Goal: Information Seeking & Learning: Check status

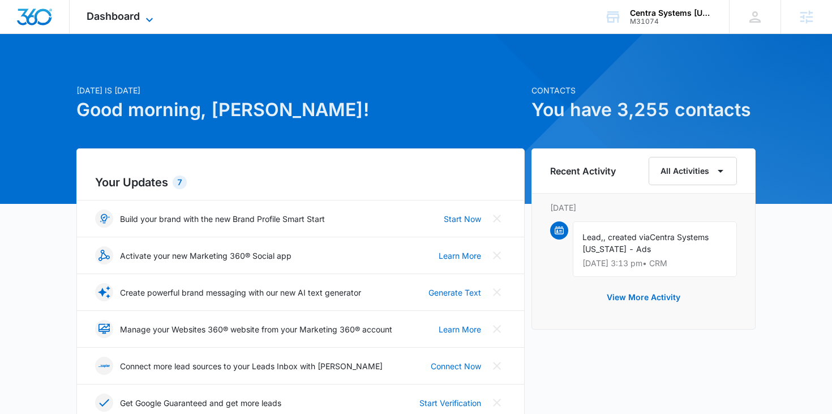
click at [132, 10] on span "Dashboard" at bounding box center [113, 16] width 53 height 12
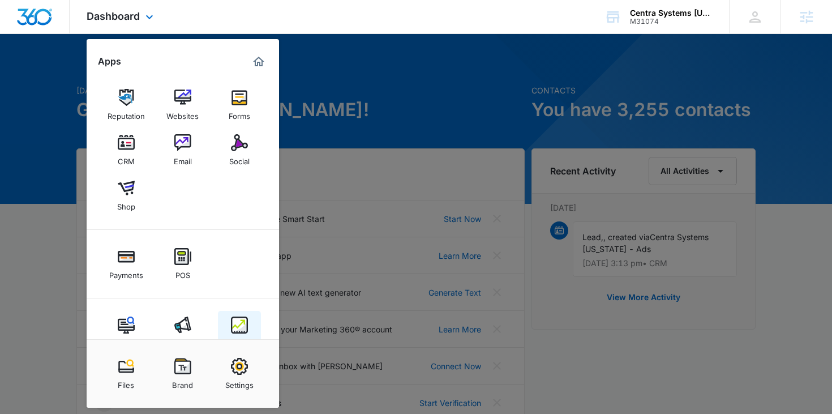
click at [246, 321] on img at bounding box center [239, 324] width 17 height 17
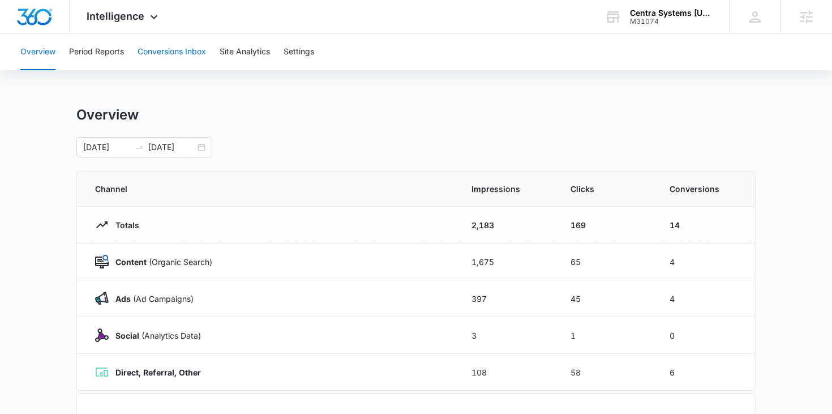
click at [166, 52] on button "Conversions Inbox" at bounding box center [172, 52] width 68 height 36
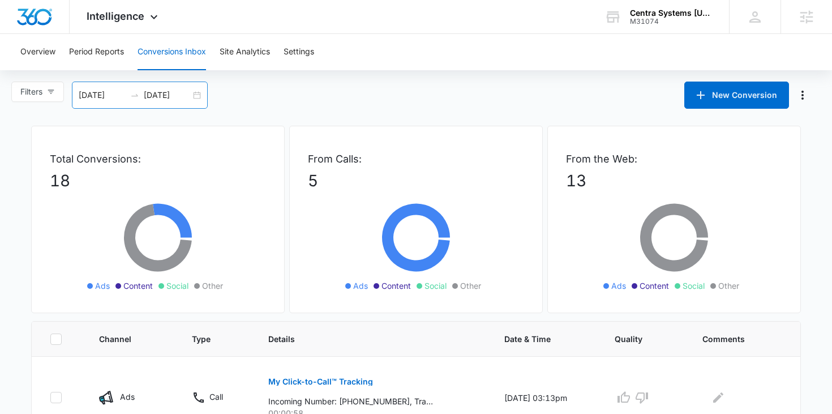
click at [194, 97] on div "09/15/2025 10/15/2025" at bounding box center [140, 94] width 136 height 27
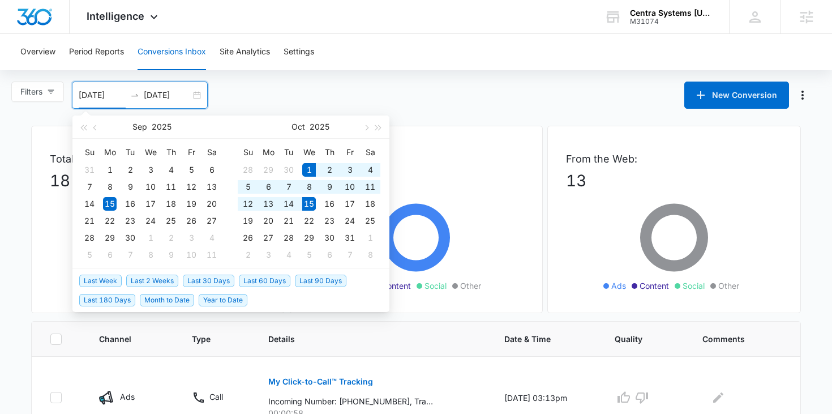
click at [156, 281] on span "Last 2 Weeks" at bounding box center [152, 280] width 52 height 12
type input "10/01/2025"
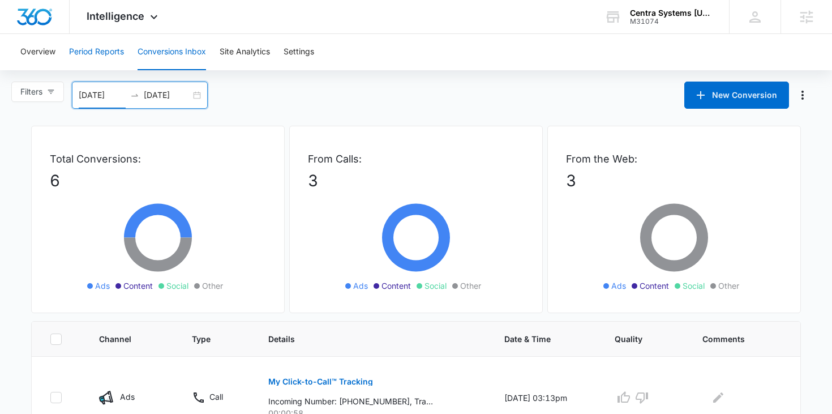
click at [104, 67] on button "Period Reports" at bounding box center [96, 52] width 55 height 36
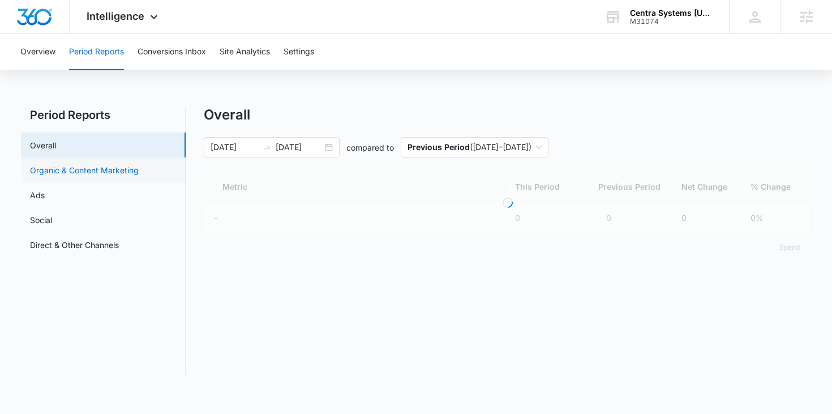
click at [94, 169] on link "Organic & Content Marketing" at bounding box center [84, 170] width 109 height 12
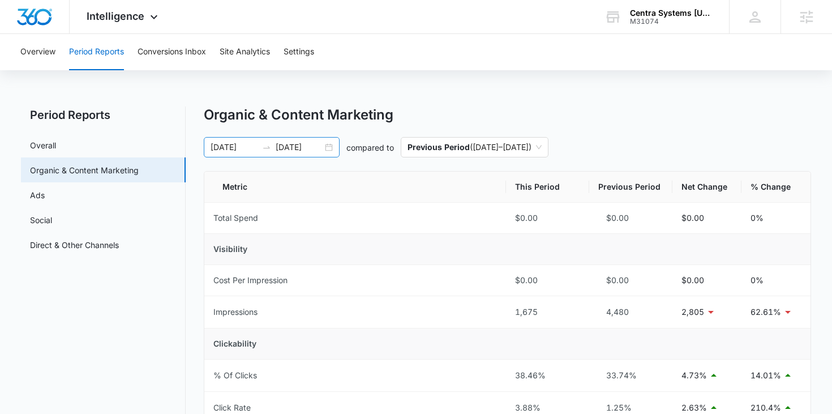
click at [332, 149] on div "09/16/2025 09/30/2025" at bounding box center [272, 147] width 136 height 20
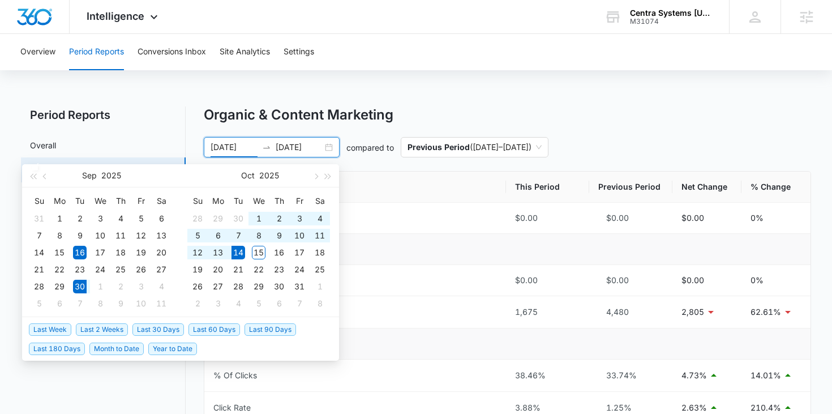
click at [111, 331] on span "Last 2 Weeks" at bounding box center [102, 329] width 52 height 12
type input "09/30/2025"
type input "10/14/2025"
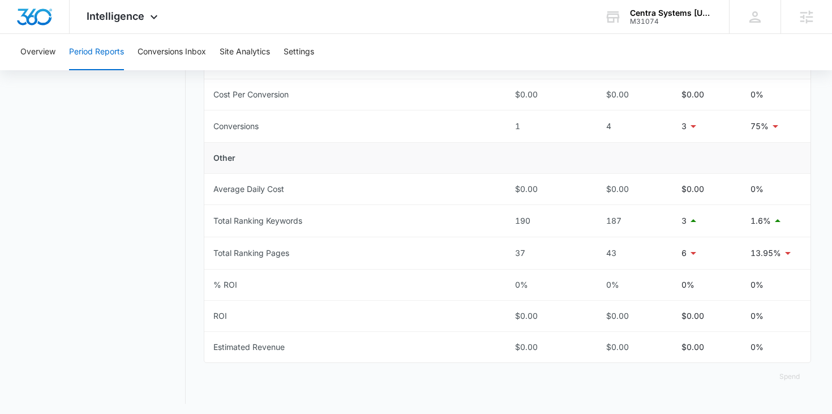
scroll to position [475, 0]
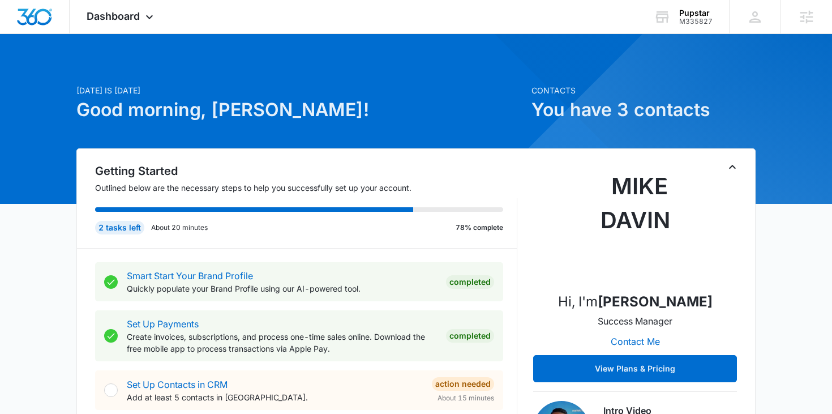
click at [642, 248] on img at bounding box center [634, 225] width 113 height 113
click at [149, 16] on icon at bounding box center [150, 20] width 14 height 14
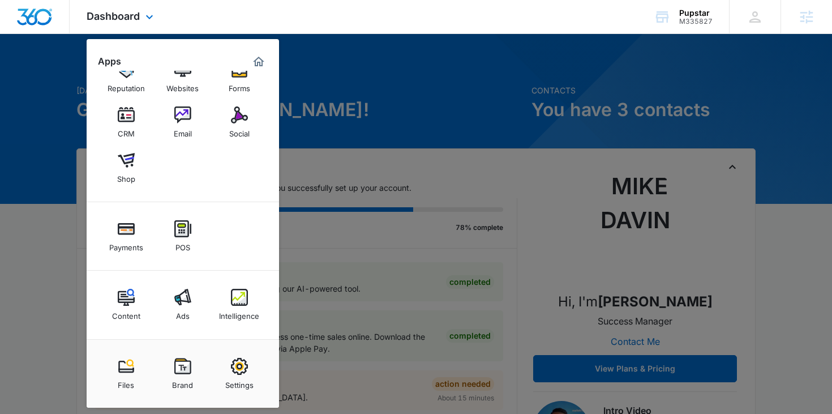
scroll to position [28, 0]
click at [233, 130] on div "Social" at bounding box center [239, 130] width 20 height 15
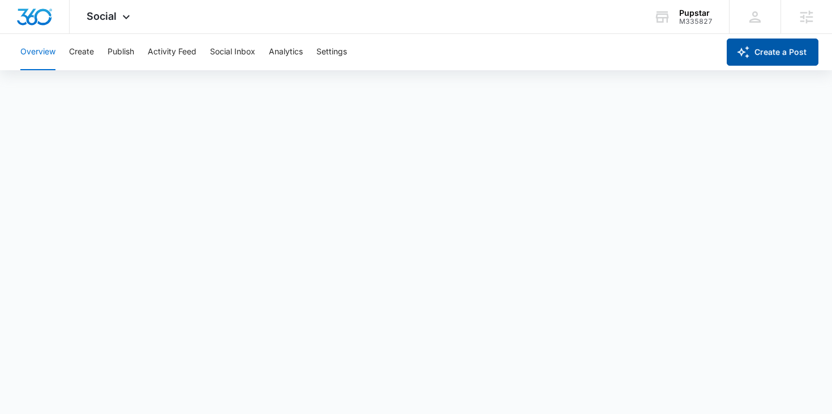
click at [752, 58] on button "Create a Post" at bounding box center [773, 51] width 92 height 27
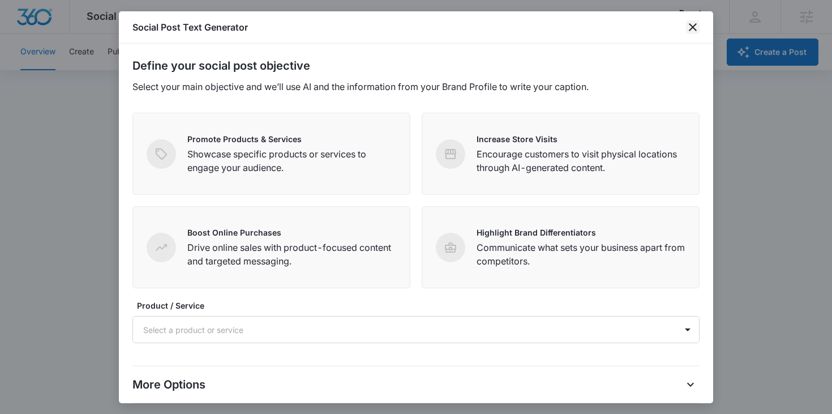
click at [687, 28] on icon "close" at bounding box center [693, 27] width 14 height 14
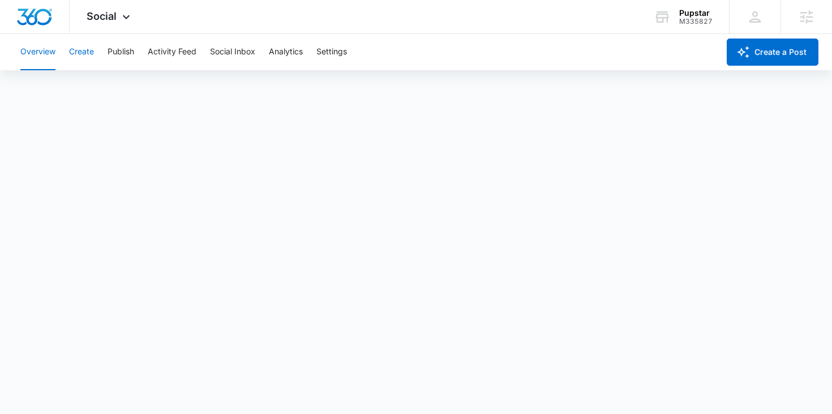
click at [89, 52] on button "Create" at bounding box center [81, 52] width 25 height 36
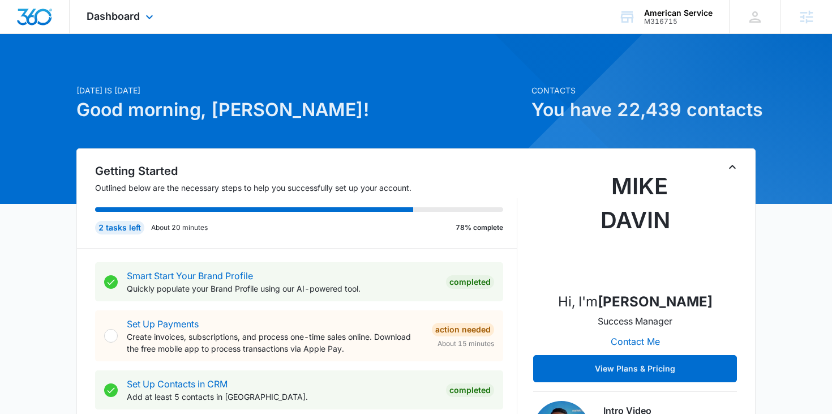
click at [144, 7] on div "Dashboard Apps Reputation Websites Forms CRM Email Social Payments POS Content …" at bounding box center [122, 16] width 104 height 33
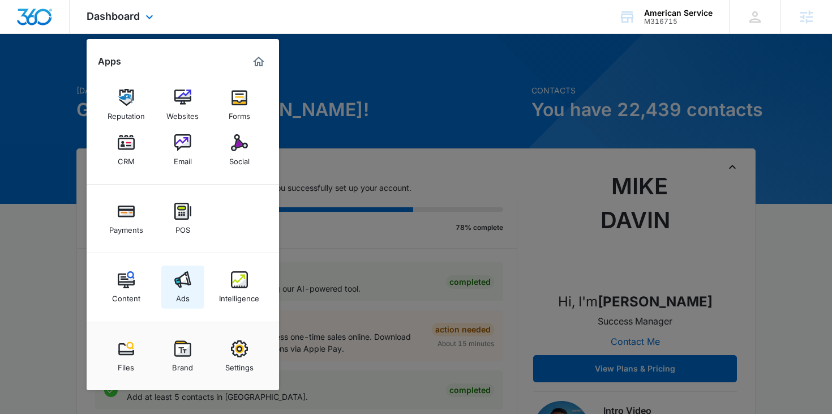
click at [191, 281] on link "Ads" at bounding box center [182, 286] width 43 height 43
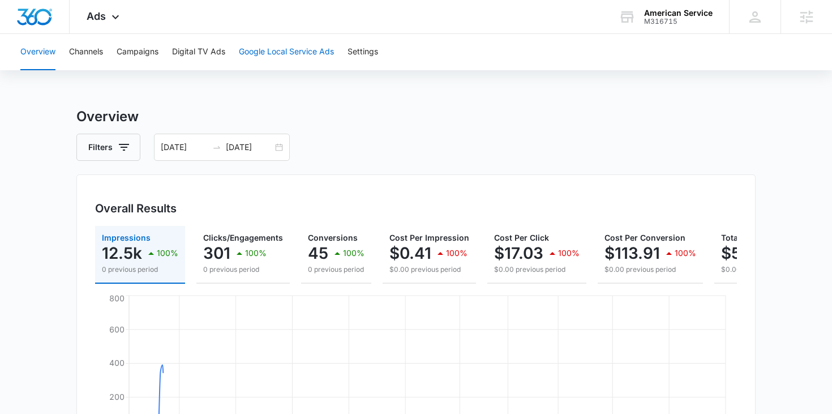
click at [294, 62] on button "Google Local Service Ads" at bounding box center [286, 52] width 95 height 36
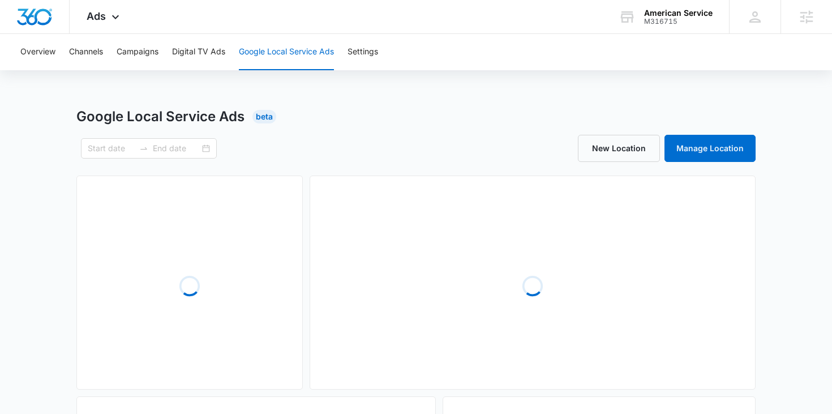
type input "01/01/2025"
type input "10/13/2025"
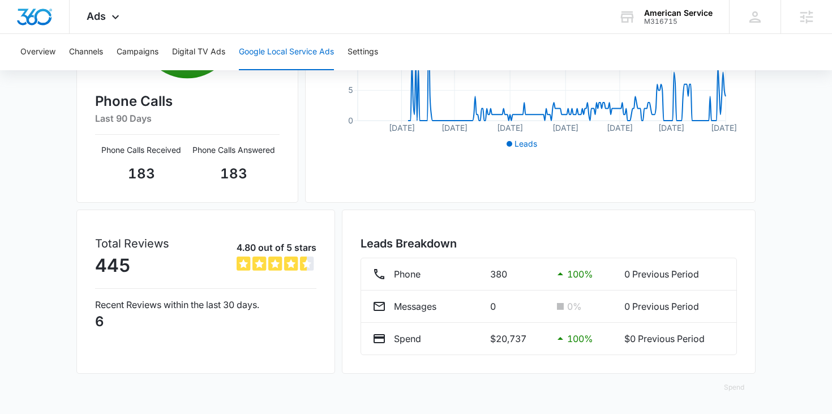
scroll to position [282, 0]
